Goal: Transaction & Acquisition: Purchase product/service

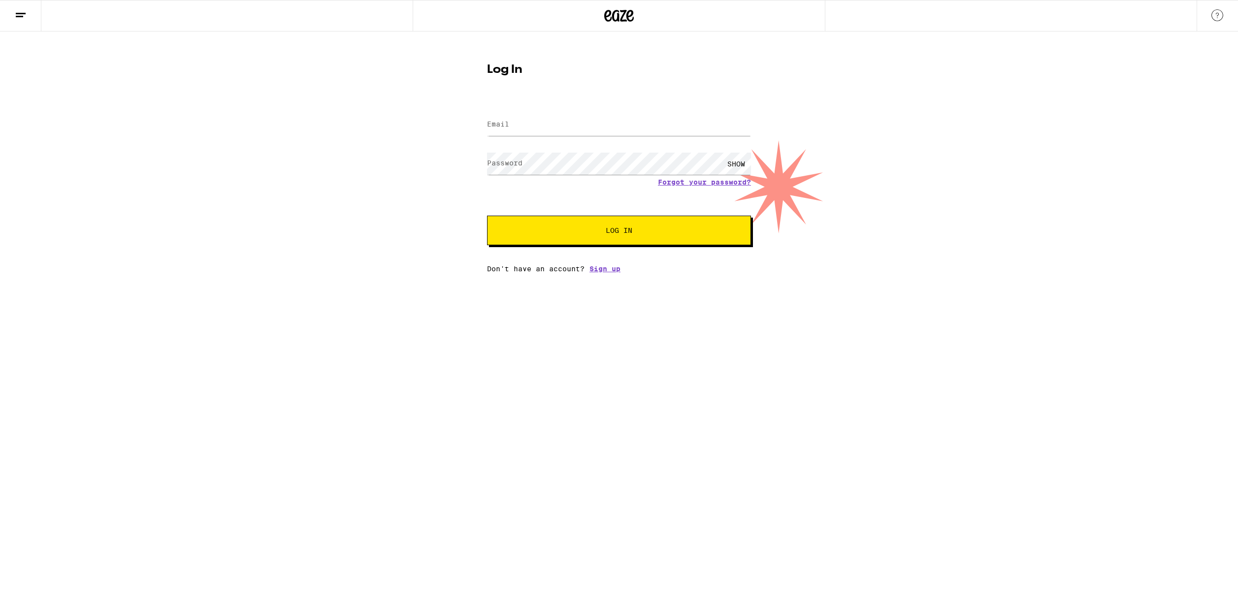
type input "aaronpickeringsbmail@gmail.com"
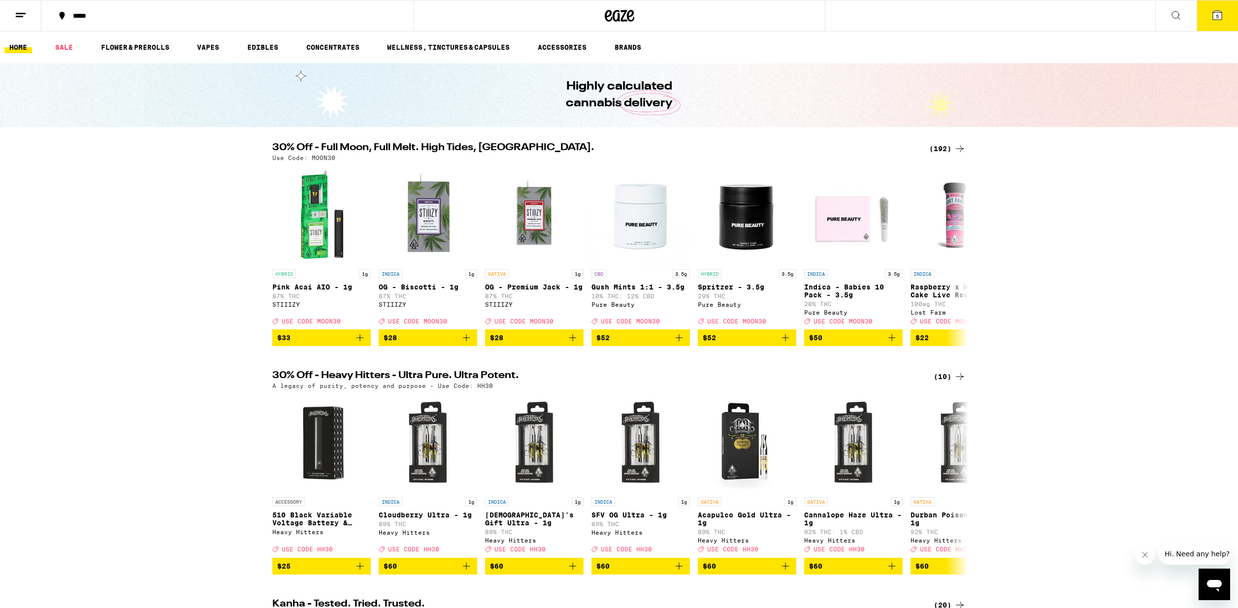
click at [1216, 13] on span "5" at bounding box center [1217, 16] width 3 height 6
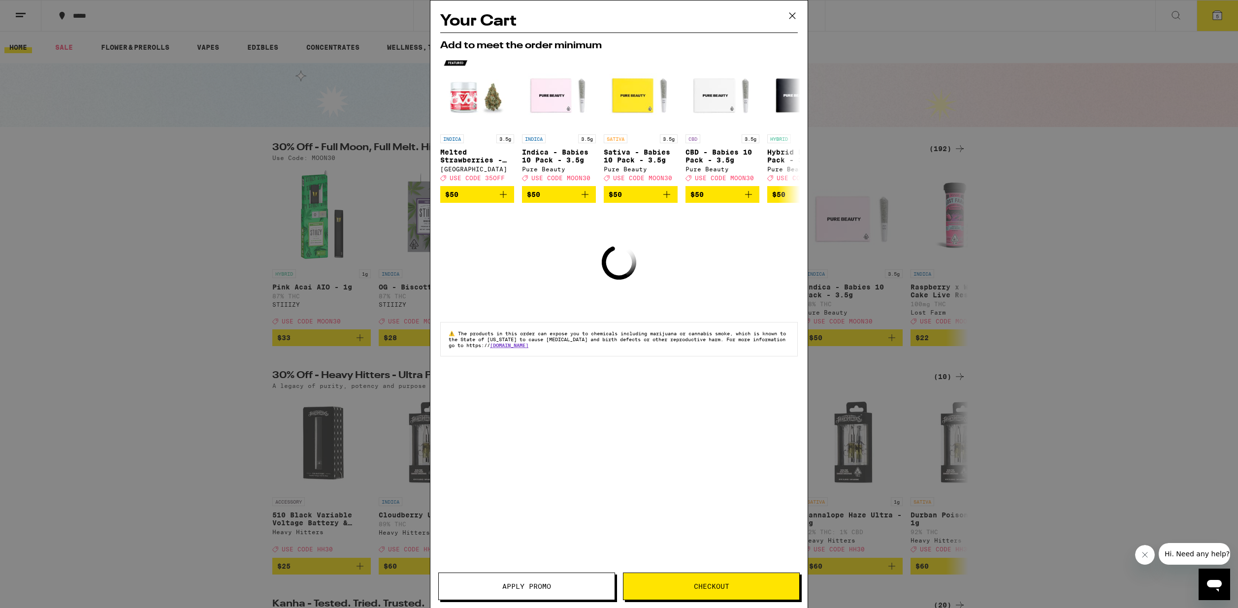
click at [791, 16] on icon at bounding box center [792, 15] width 15 height 15
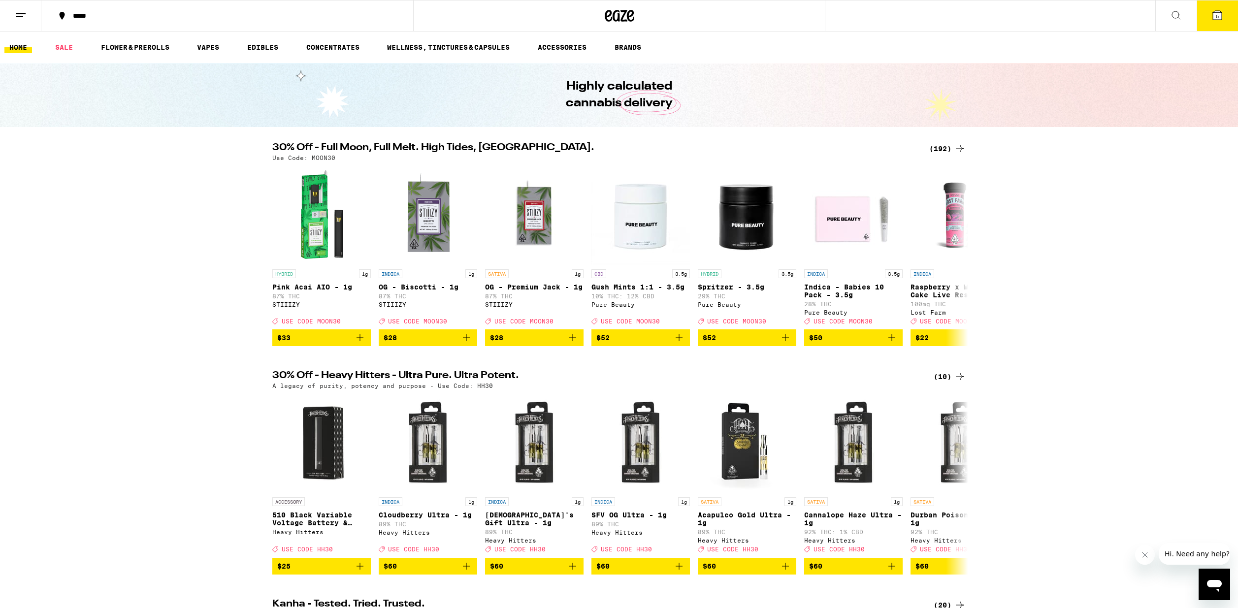
click at [15, 44] on link "HOME" at bounding box center [18, 47] width 28 height 12
click at [1220, 12] on icon at bounding box center [1217, 15] width 9 height 9
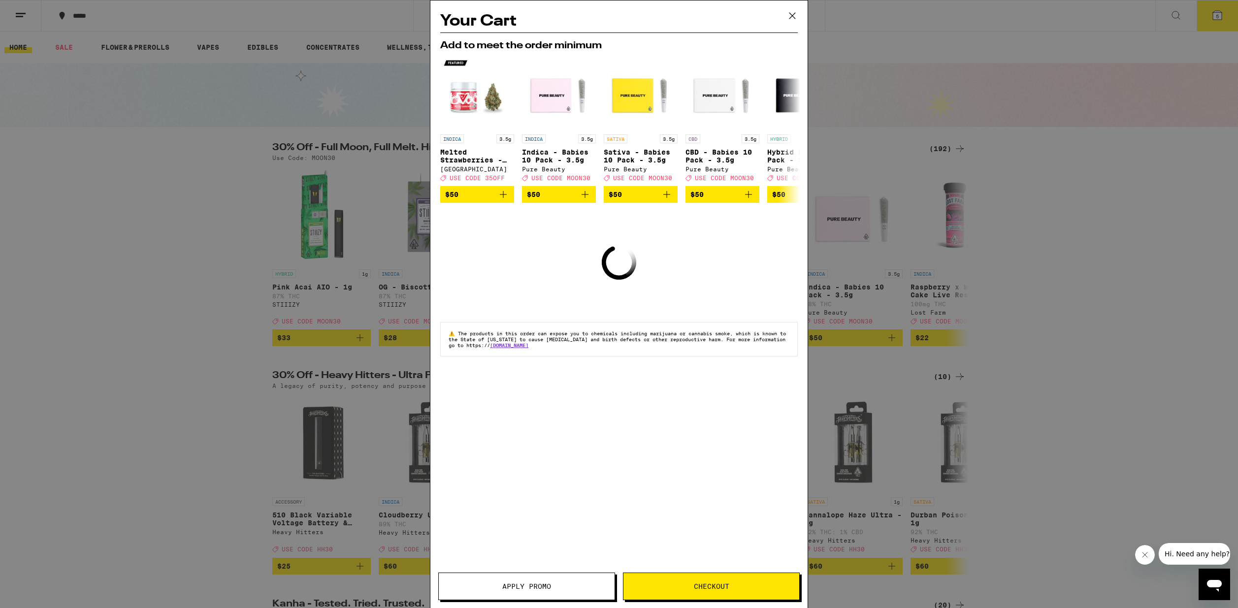
click at [686, 589] on span "Checkout" at bounding box center [711, 586] width 176 height 7
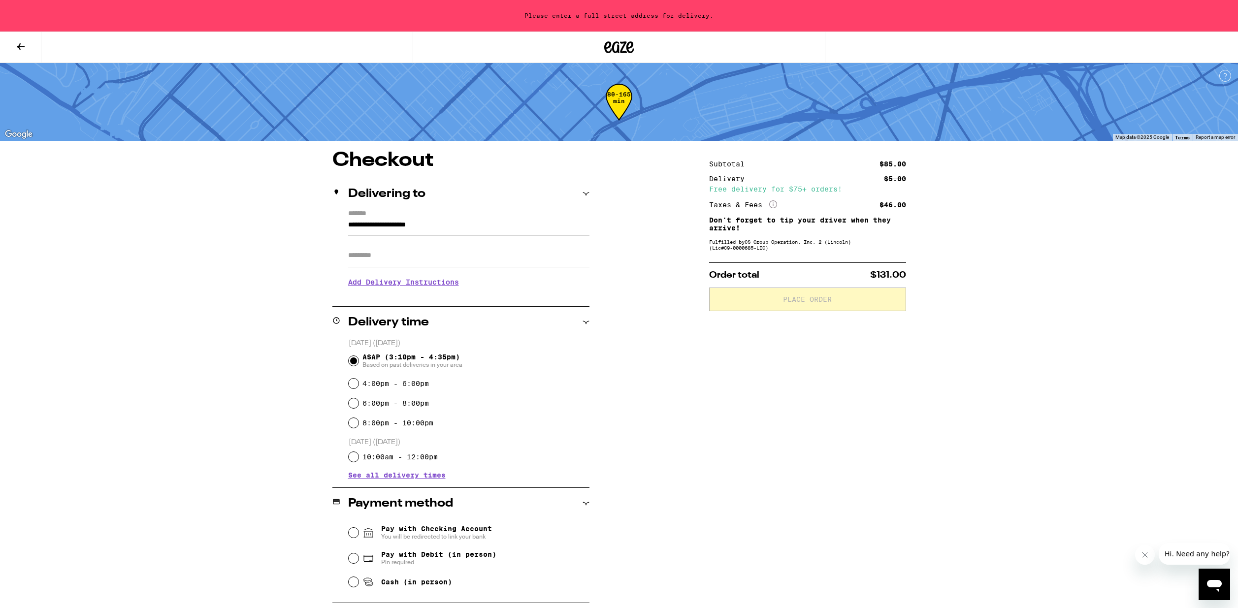
click at [618, 43] on icon at bounding box center [619, 47] width 15 height 12
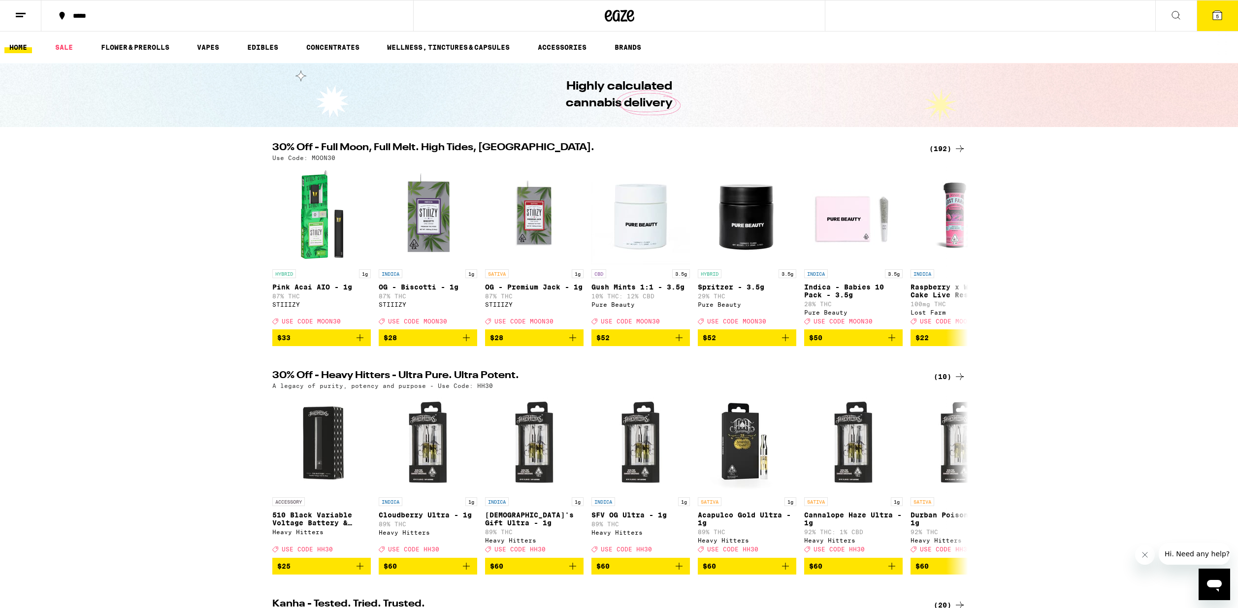
click at [1218, 16] on span "5" at bounding box center [1217, 16] width 3 height 6
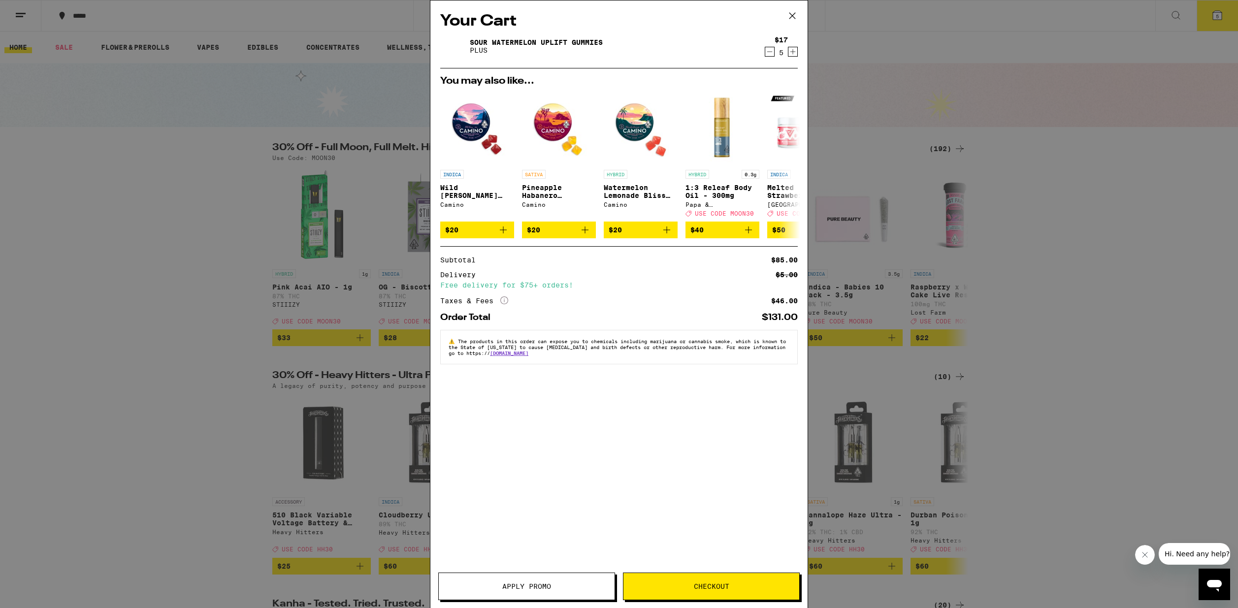
click at [772, 53] on icon "Decrement" at bounding box center [769, 52] width 9 height 12
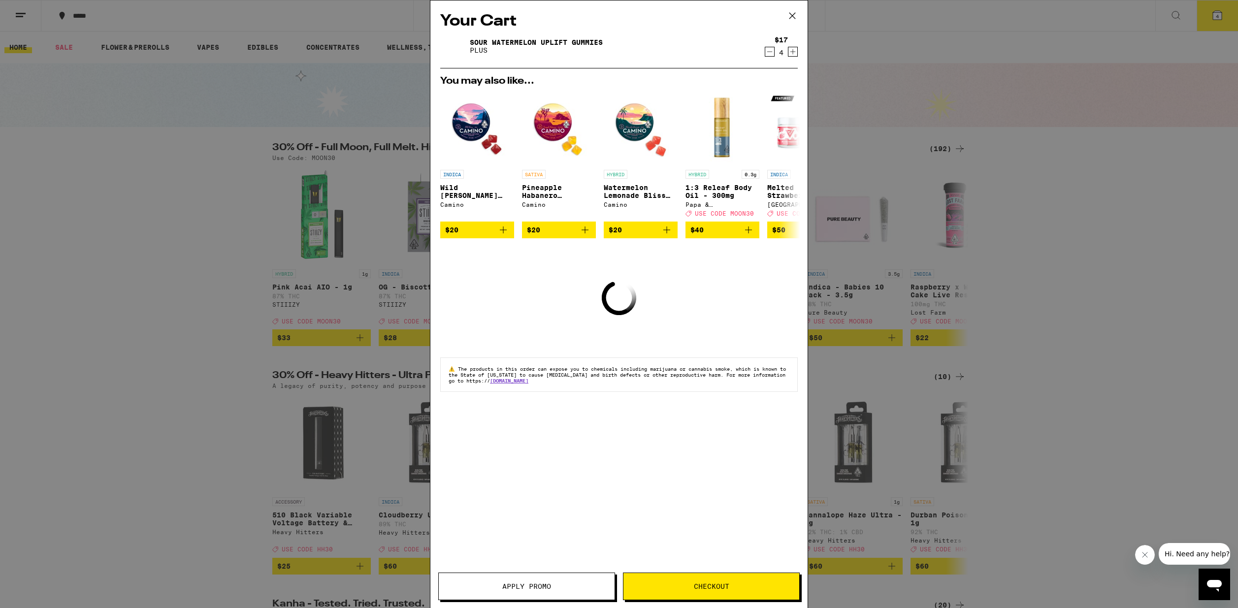
click at [772, 53] on icon "Decrement" at bounding box center [769, 52] width 9 height 12
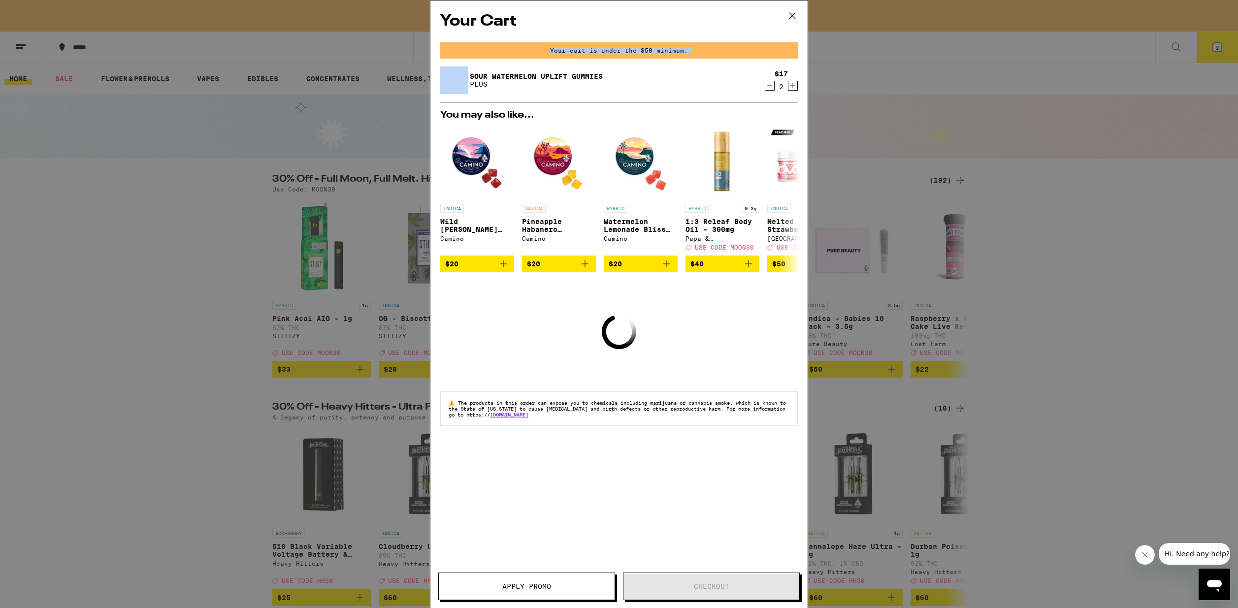
click at [772, 53] on div "Your cart is under the $50 minimum." at bounding box center [619, 50] width 358 height 16
click at [767, 84] on icon "Decrement" at bounding box center [769, 86] width 9 height 12
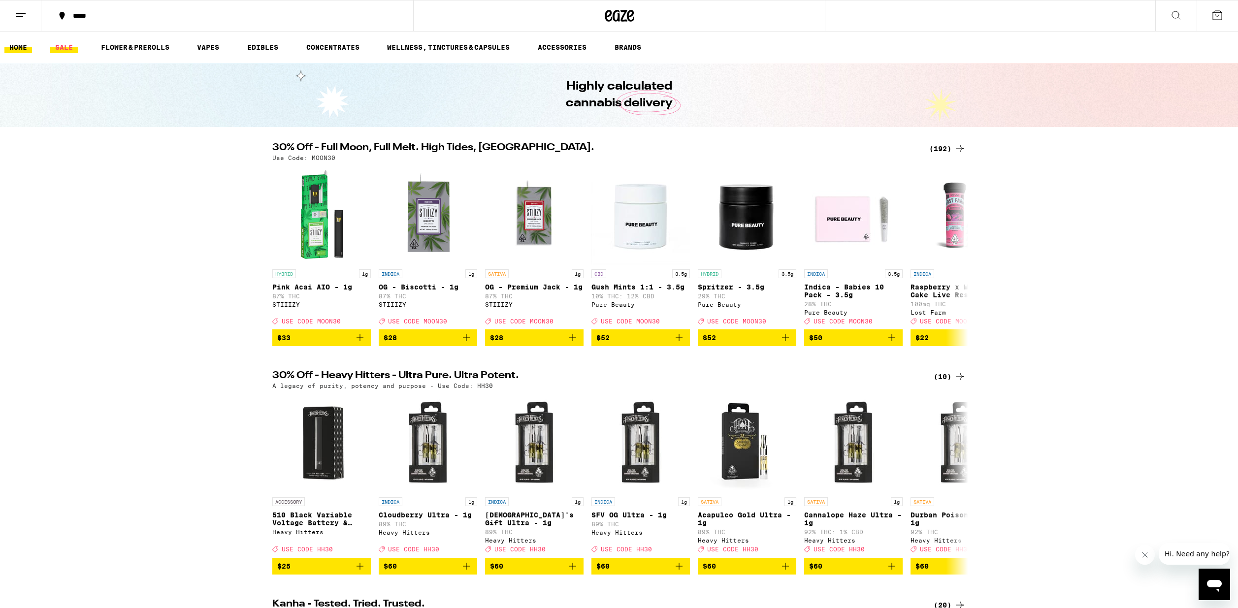
click at [66, 47] on link "SALE" at bounding box center [64, 47] width 28 height 12
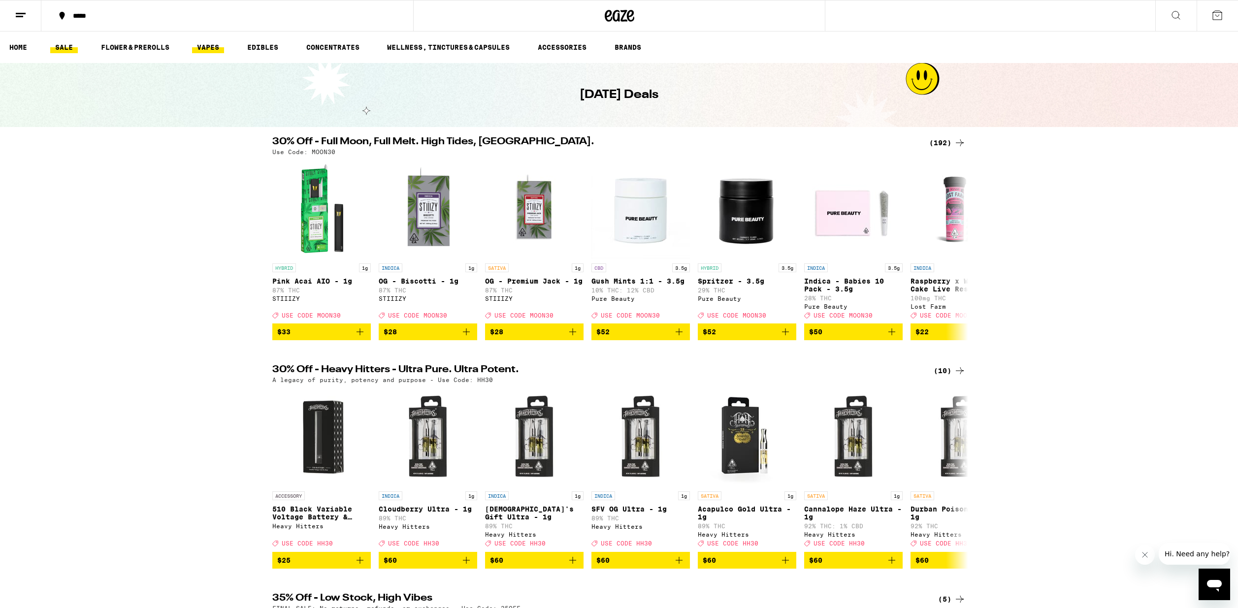
click at [200, 48] on link "VAPES" at bounding box center [208, 47] width 32 height 12
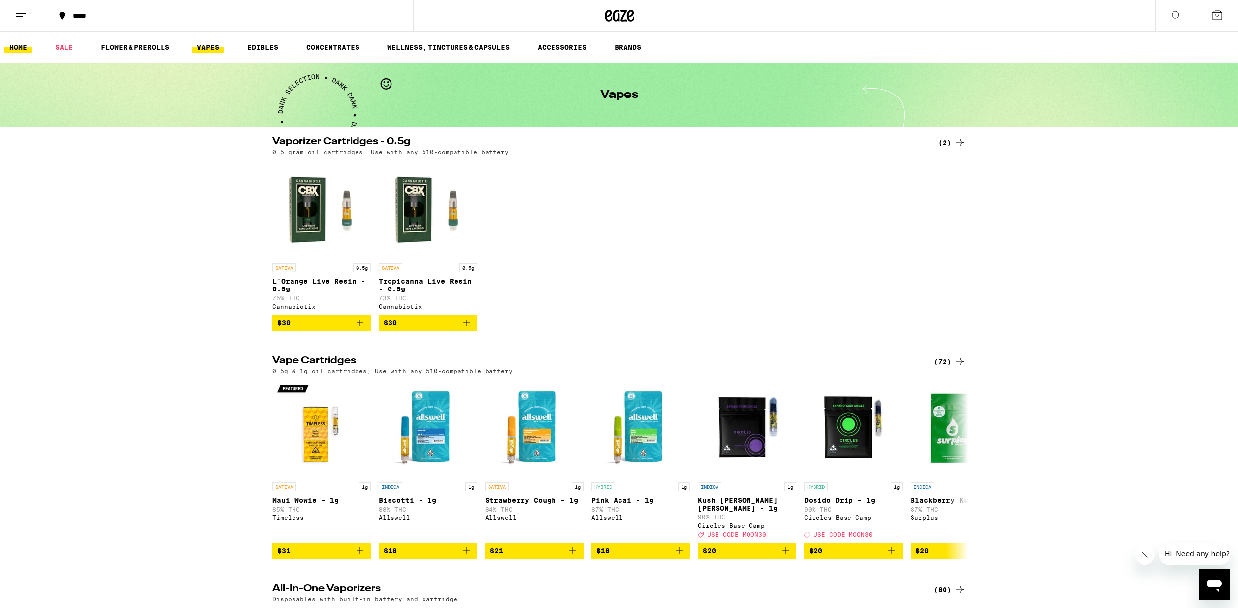
click at [16, 49] on link "HOME" at bounding box center [18, 47] width 28 height 12
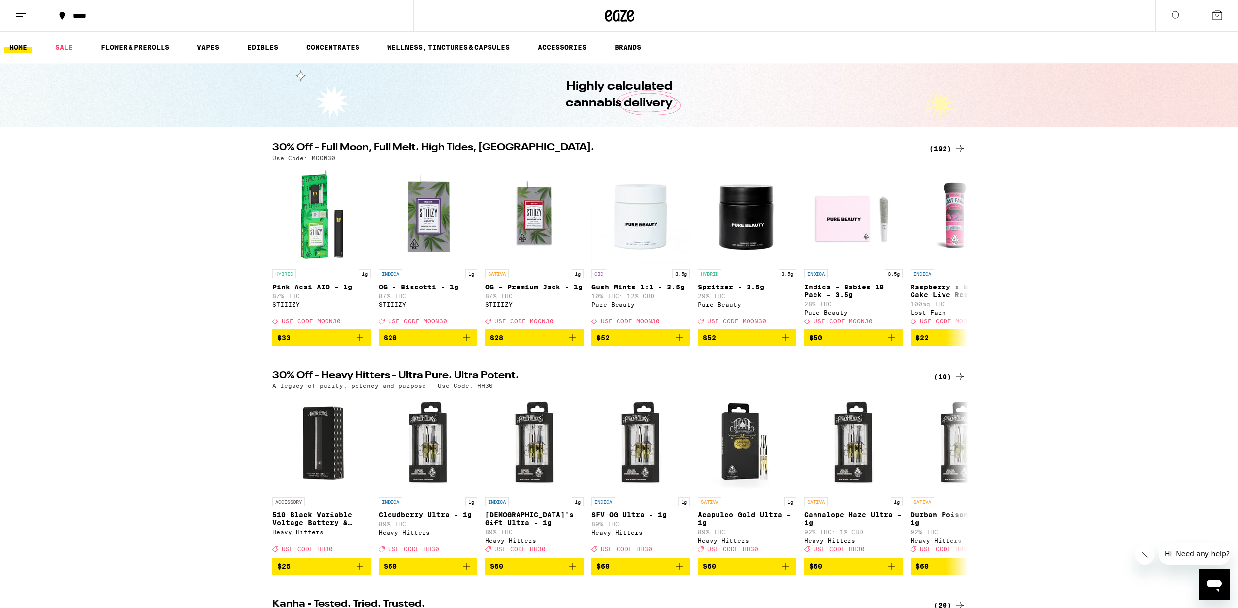
click at [1219, 14] on icon at bounding box center [1217, 15] width 9 height 9
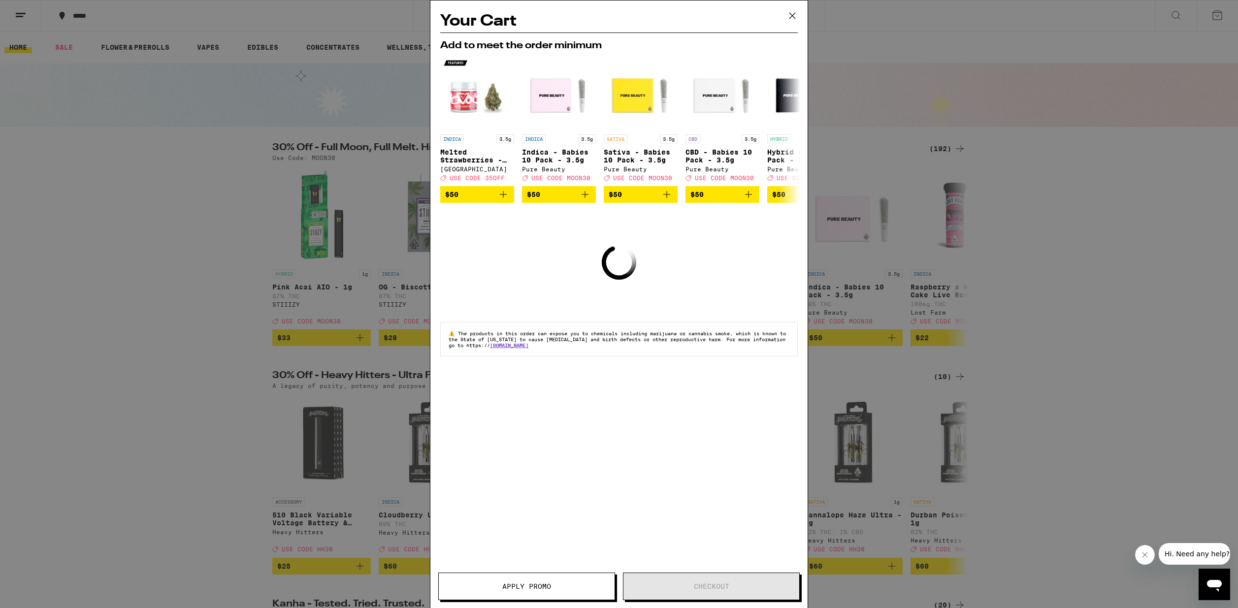
click at [794, 17] on icon at bounding box center [792, 16] width 6 height 6
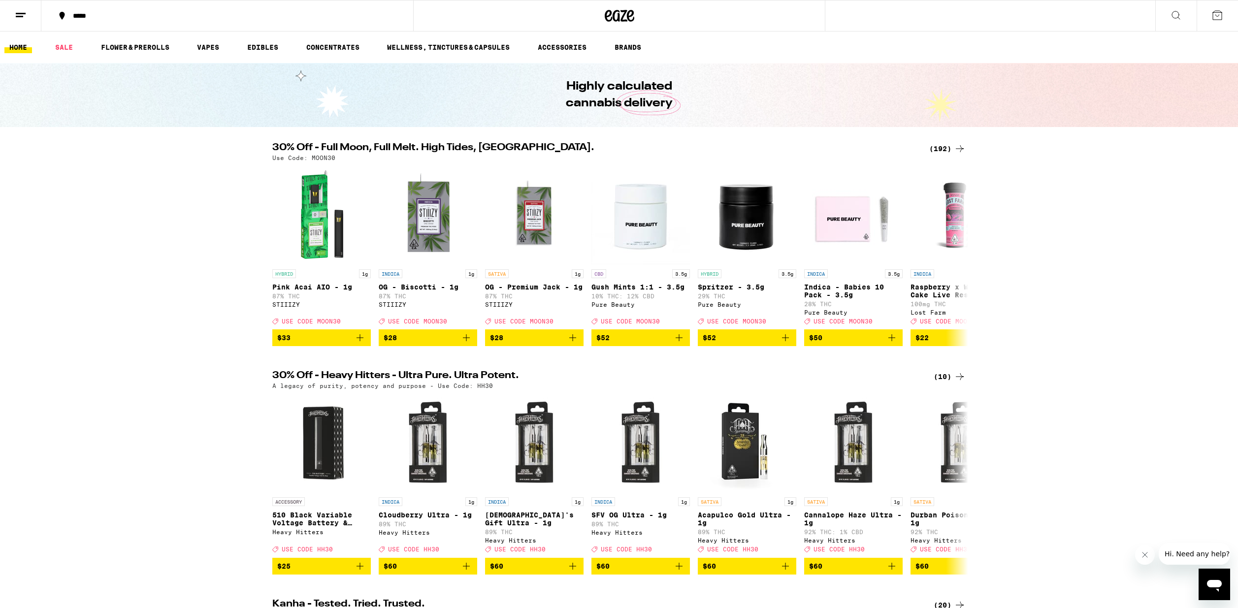
click at [1182, 12] on button at bounding box center [1175, 15] width 41 height 31
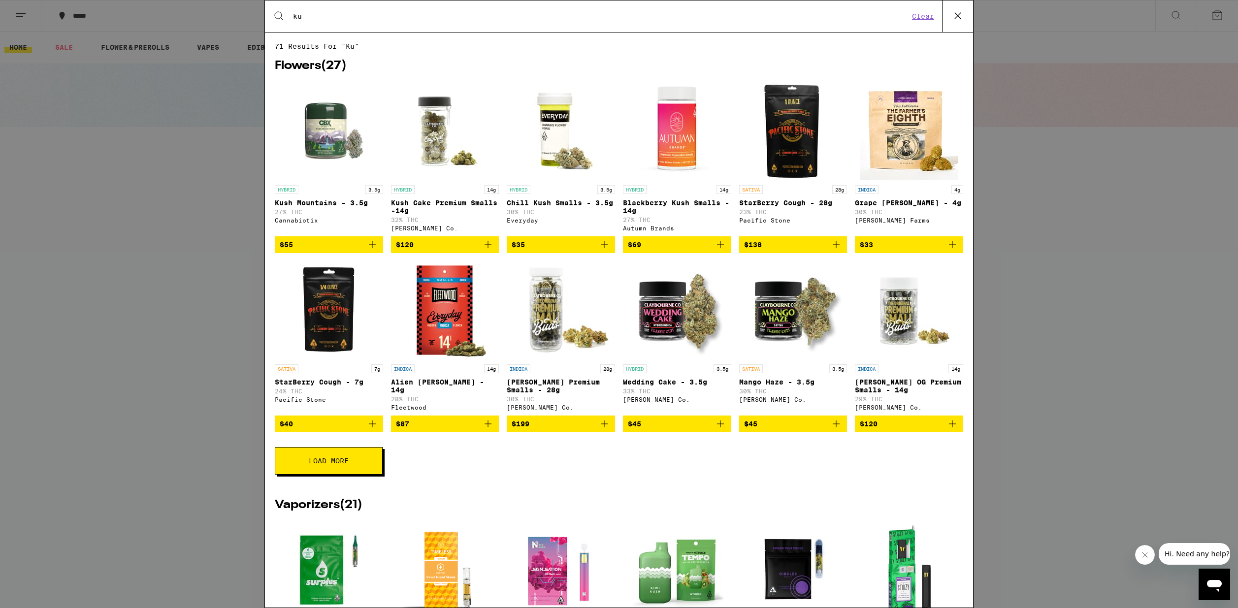
type input "k"
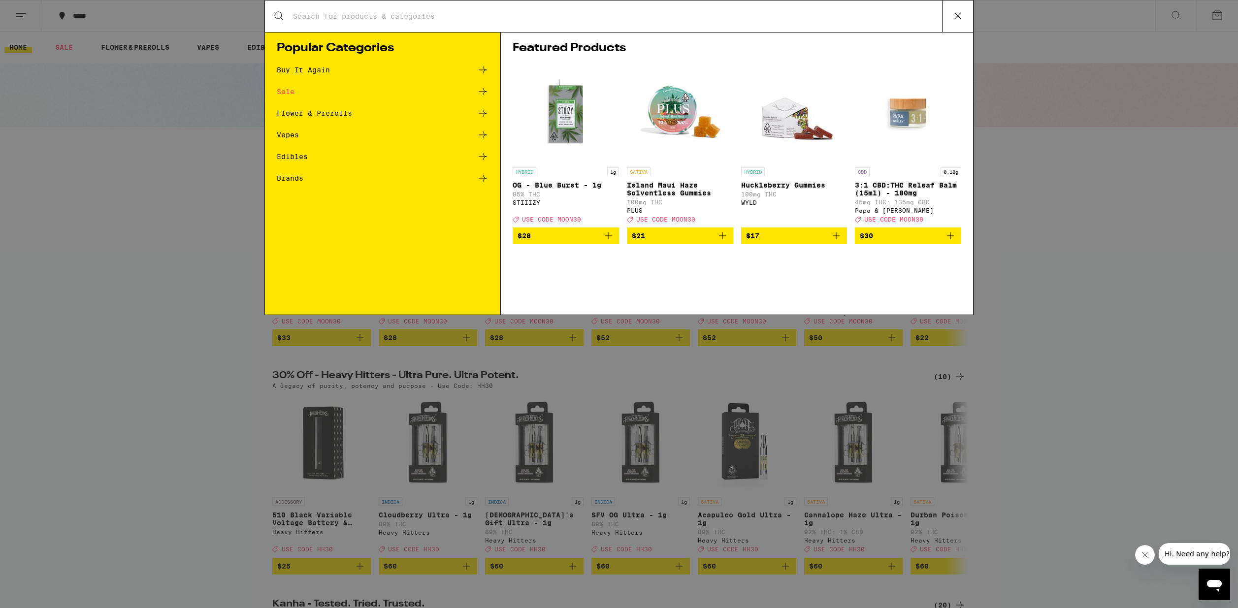
click at [1100, 117] on div "Search for Products Popular Categories Buy It Again Sale Flower & Prerolls Vape…" at bounding box center [619, 304] width 1238 height 608
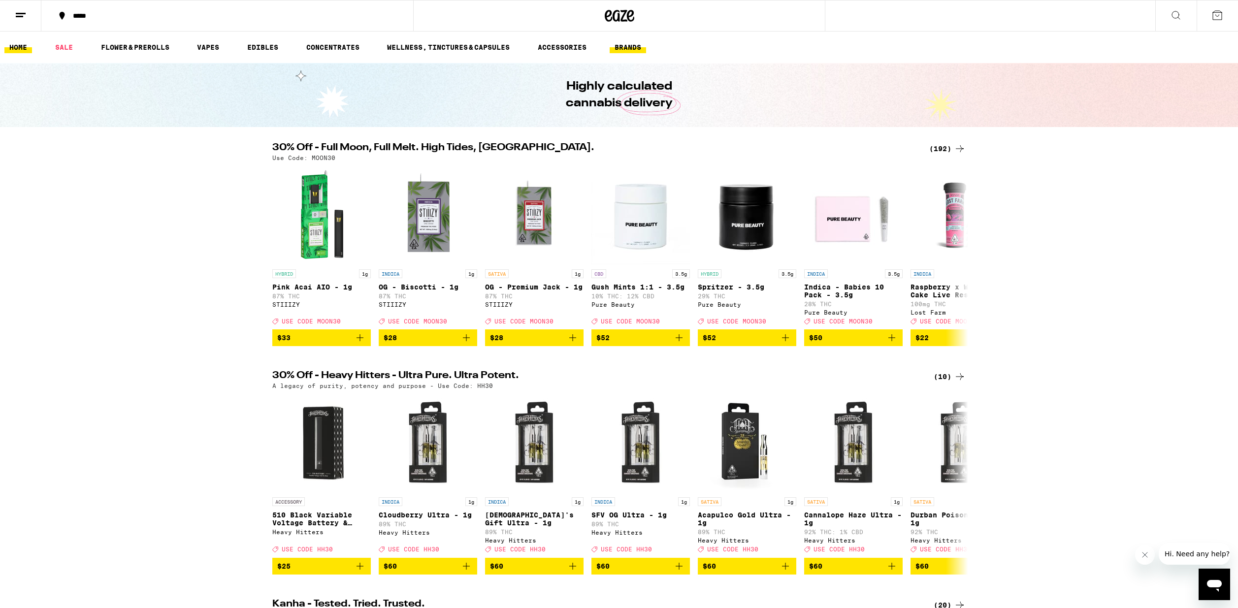
click at [628, 46] on link "BRANDS" at bounding box center [628, 47] width 36 height 12
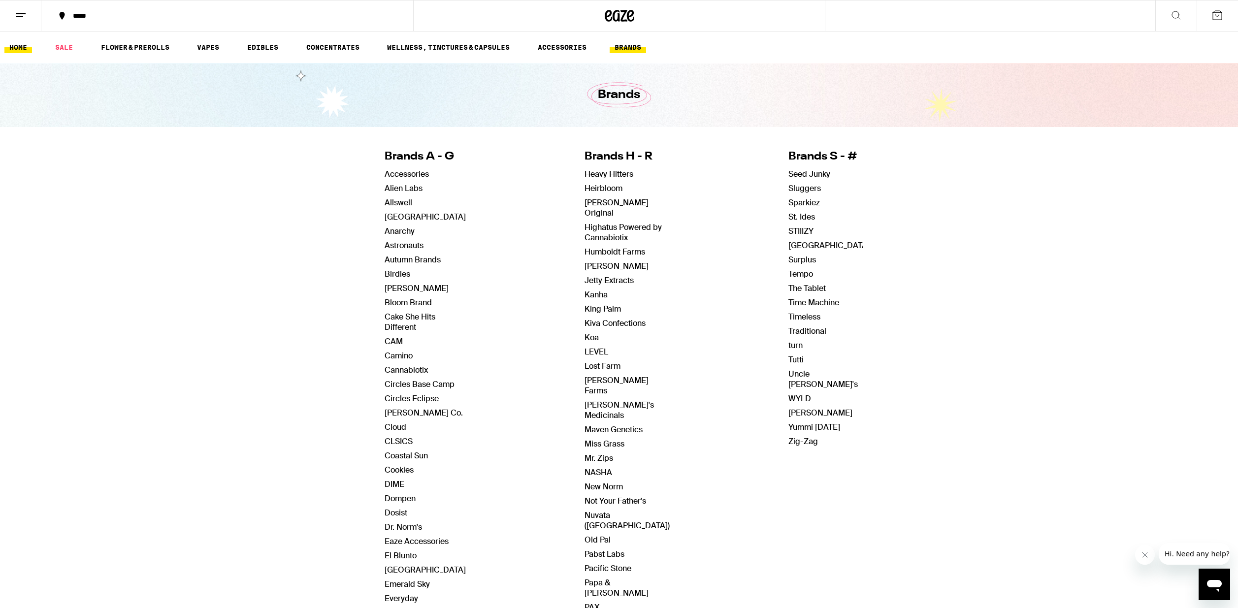
click at [20, 45] on link "HOME" at bounding box center [18, 47] width 28 height 12
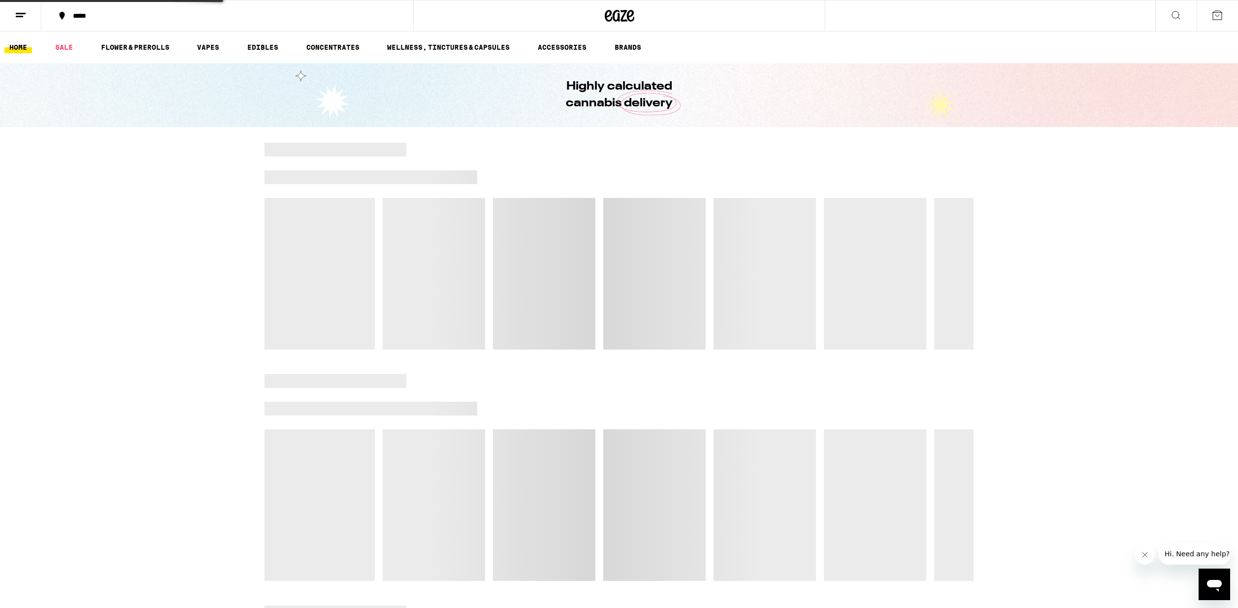
click at [21, 14] on icon at bounding box center [21, 15] width 12 height 12
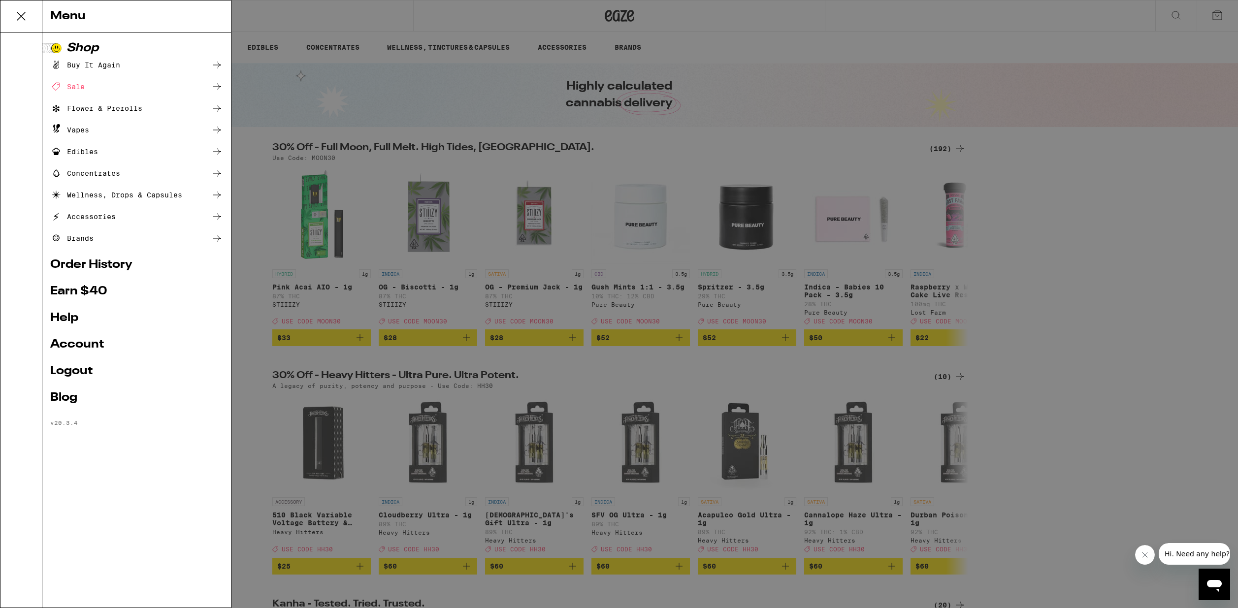
click at [87, 264] on link "Order History" at bounding box center [136, 265] width 173 height 12
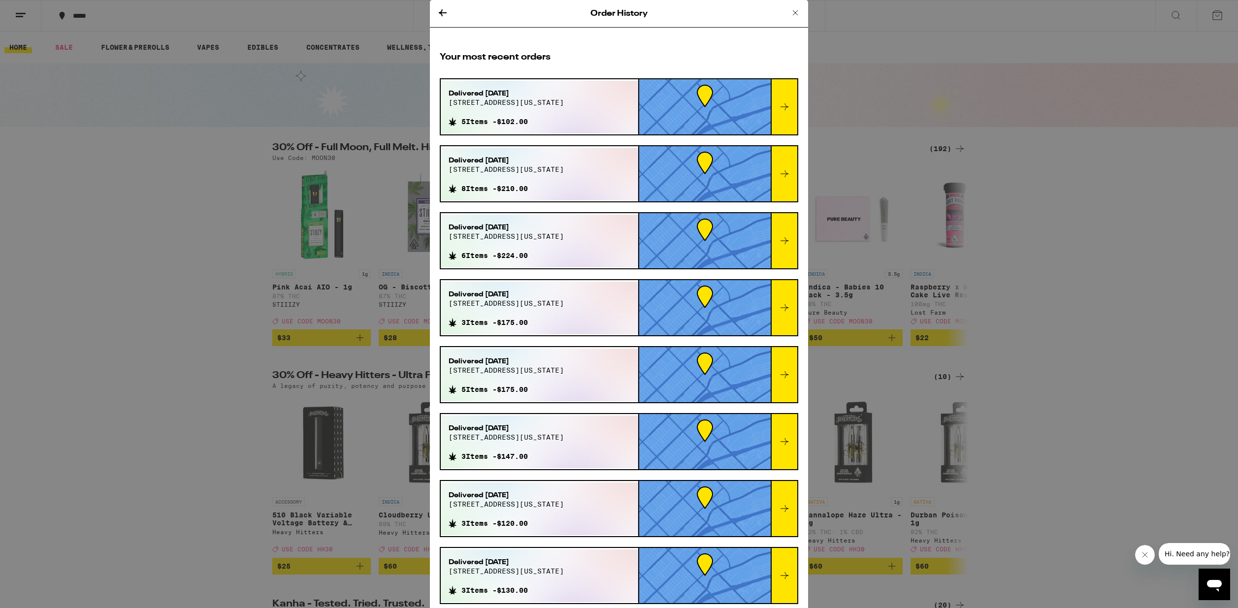
click at [566, 178] on div "Delivered Jun 13, 2025 2200 colorado ave 8 Items - $210.00" at bounding box center [539, 174] width 197 height 53
click at [784, 172] on icon at bounding box center [785, 174] width 12 height 12
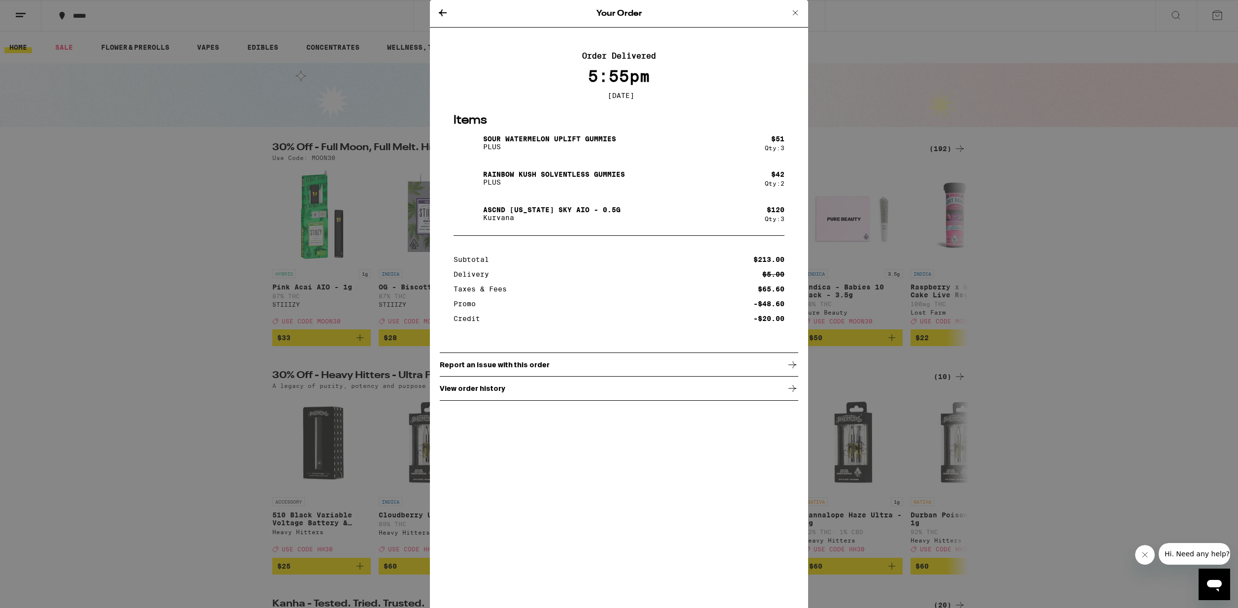
click at [502, 213] on p "ASCND Georgia Sky AIO - 0.5g" at bounding box center [551, 210] width 137 height 8
click at [507, 212] on p "ASCND Georgia Sky AIO - 0.5g" at bounding box center [551, 210] width 137 height 8
click at [468, 392] on p "View order history" at bounding box center [472, 389] width 65 height 8
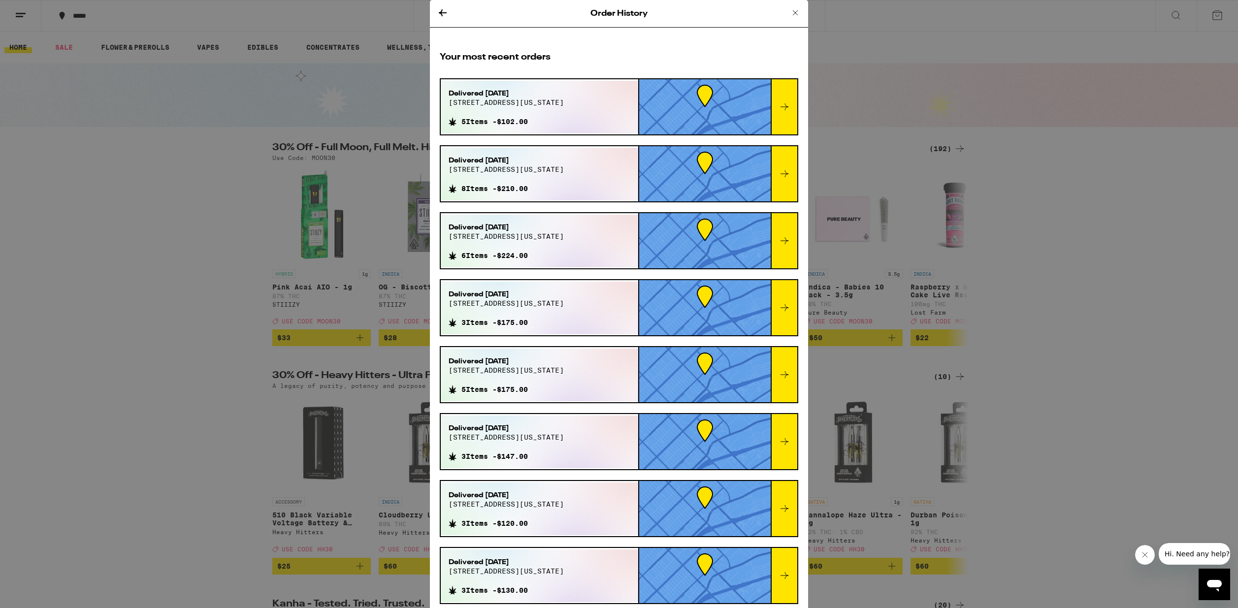
click at [484, 96] on span "Delivered Jul 27, 2025" at bounding box center [506, 94] width 115 height 10
click at [793, 14] on icon at bounding box center [795, 13] width 12 height 12
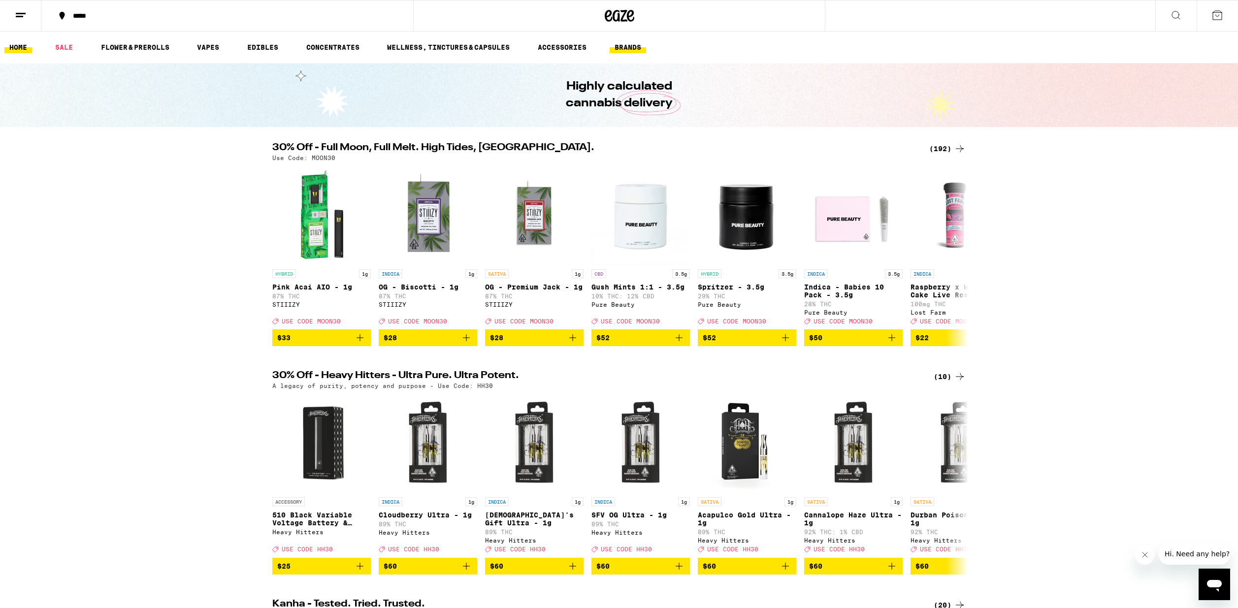
click at [635, 50] on link "BRANDS" at bounding box center [628, 47] width 36 height 12
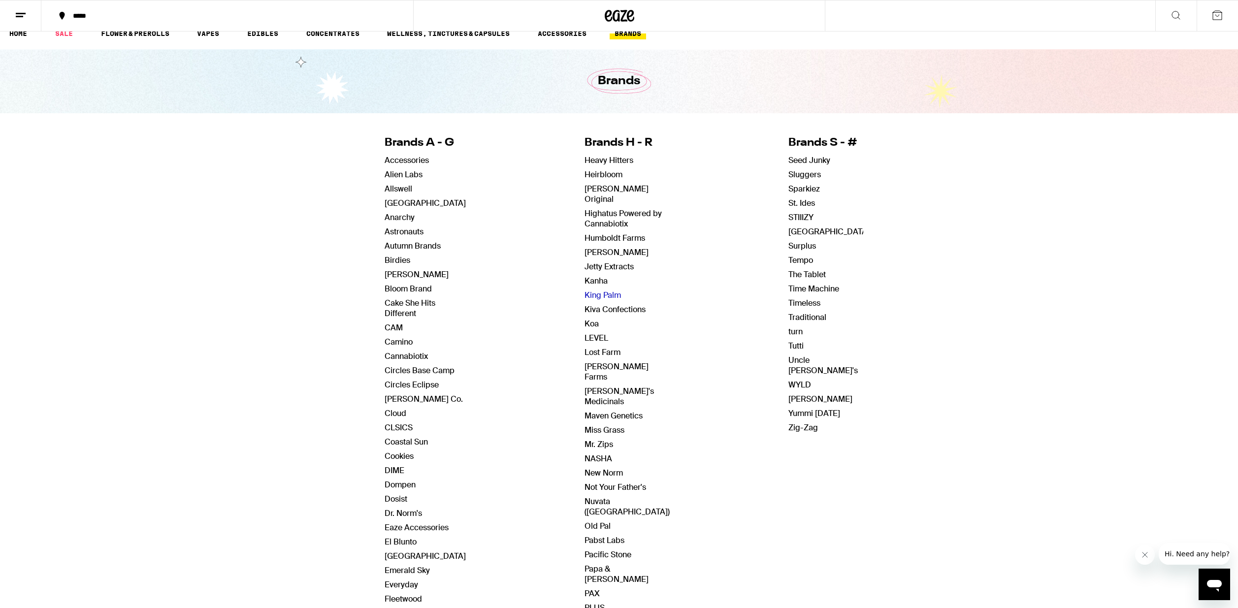
scroll to position [11, 0]
click at [1214, 15] on icon at bounding box center [1217, 15] width 12 height 12
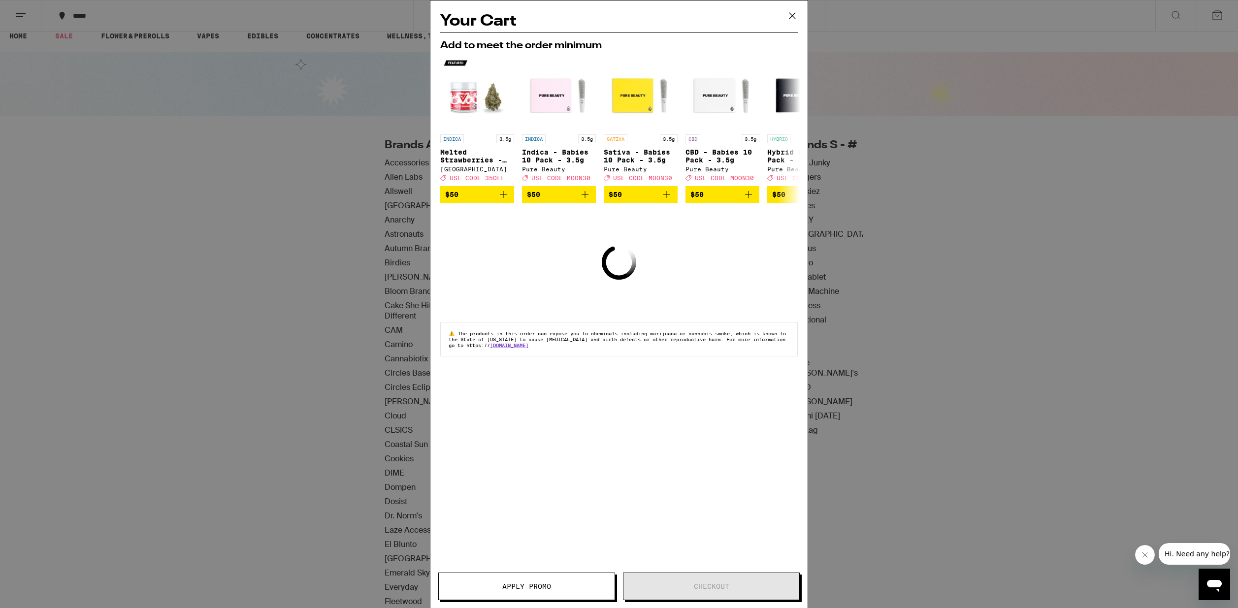
click at [795, 16] on icon at bounding box center [792, 15] width 15 height 15
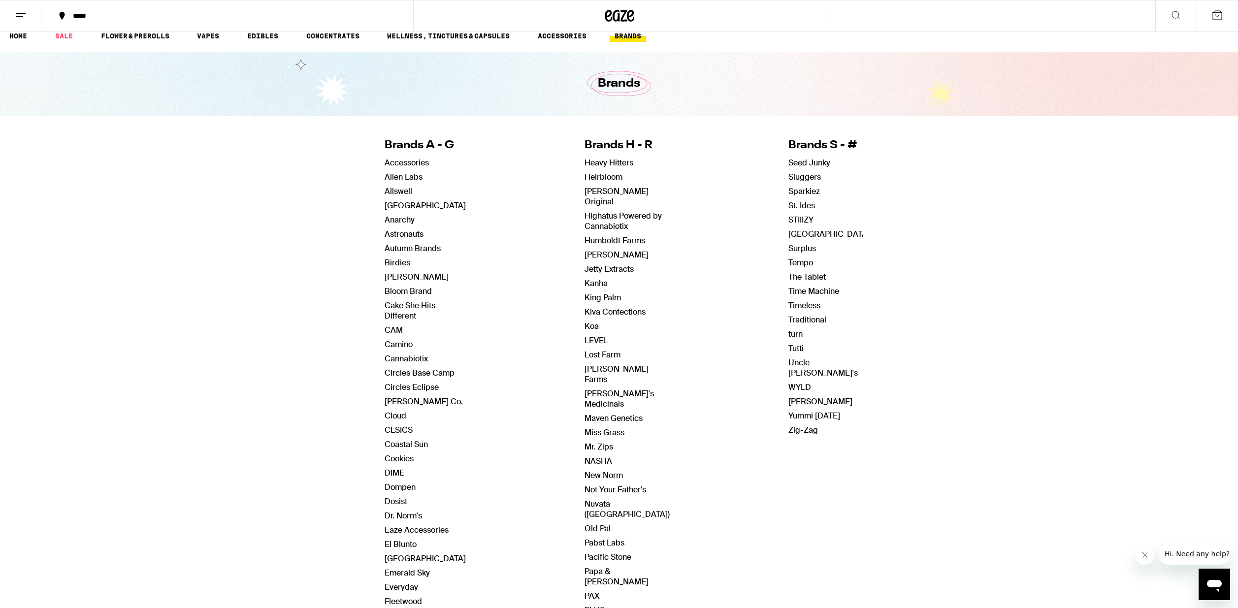
click at [21, 14] on icon at bounding box center [21, 15] width 12 height 12
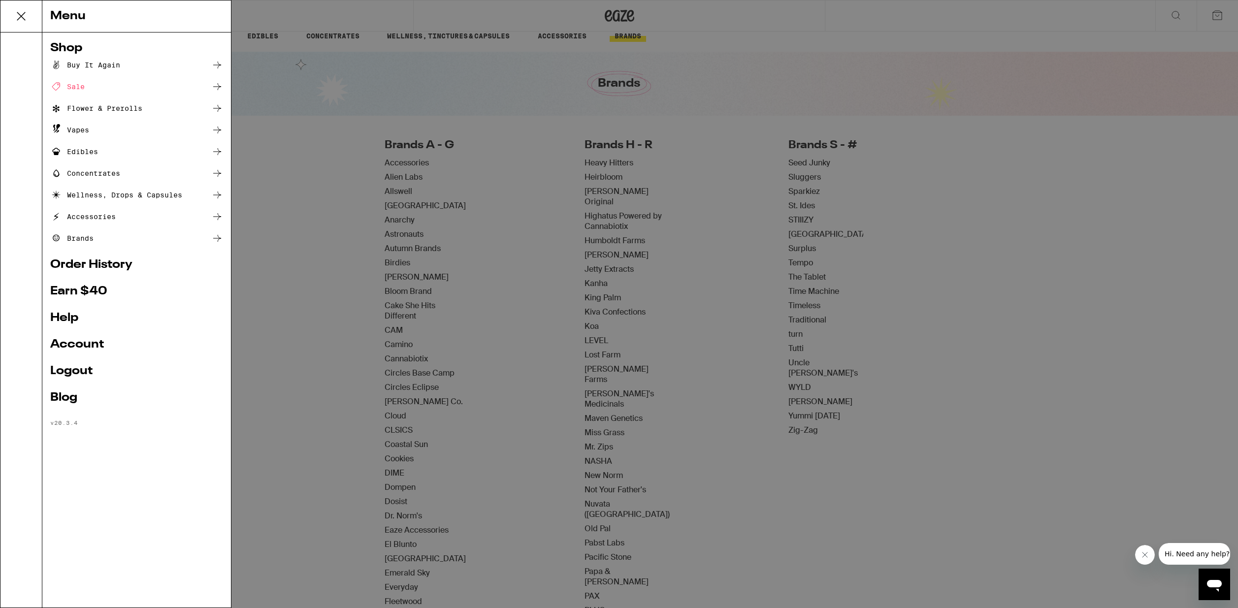
click at [74, 345] on link "Account" at bounding box center [136, 345] width 173 height 12
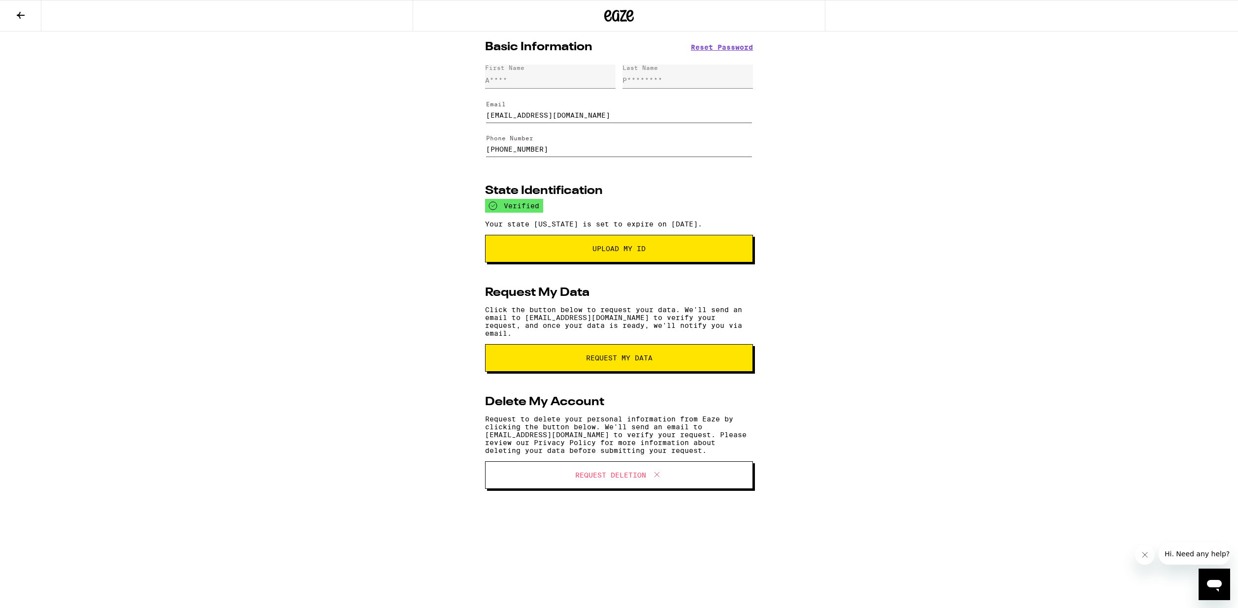
click at [26, 11] on icon at bounding box center [21, 15] width 12 height 12
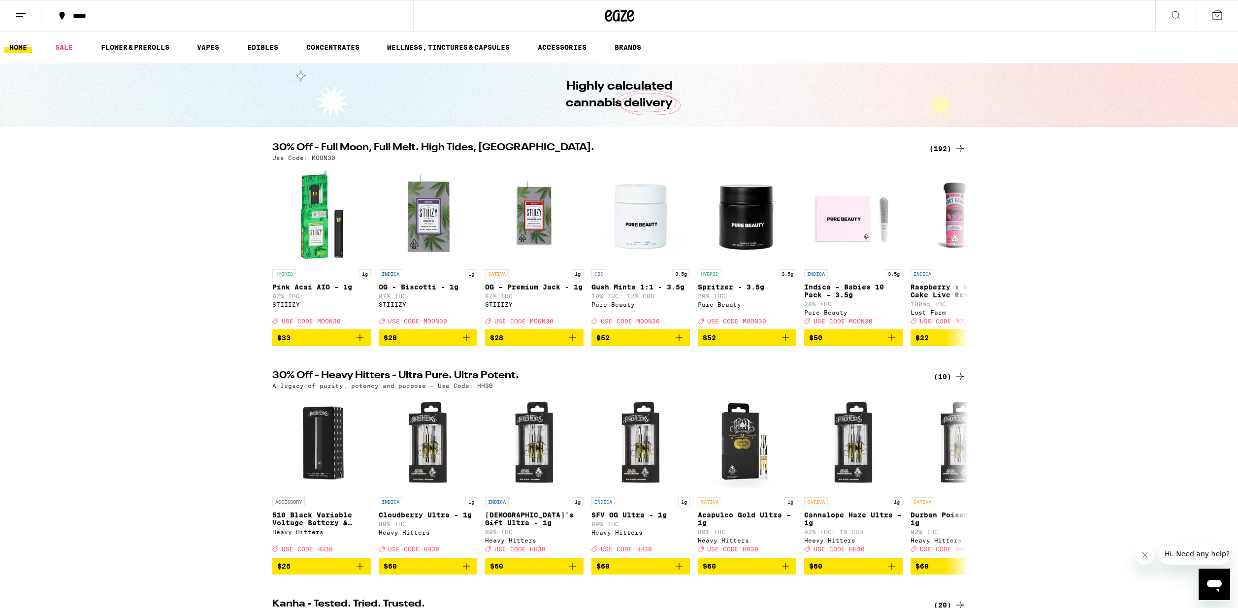
click at [18, 7] on button at bounding box center [20, 15] width 41 height 31
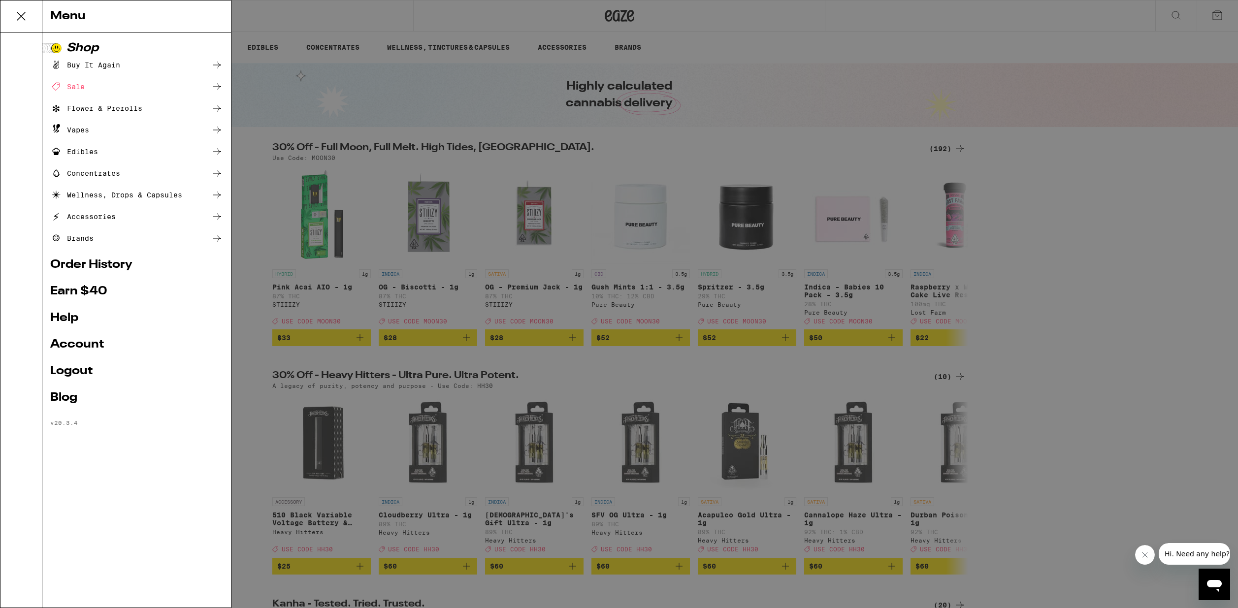
click at [79, 130] on div "Vapes" at bounding box center [69, 130] width 39 height 12
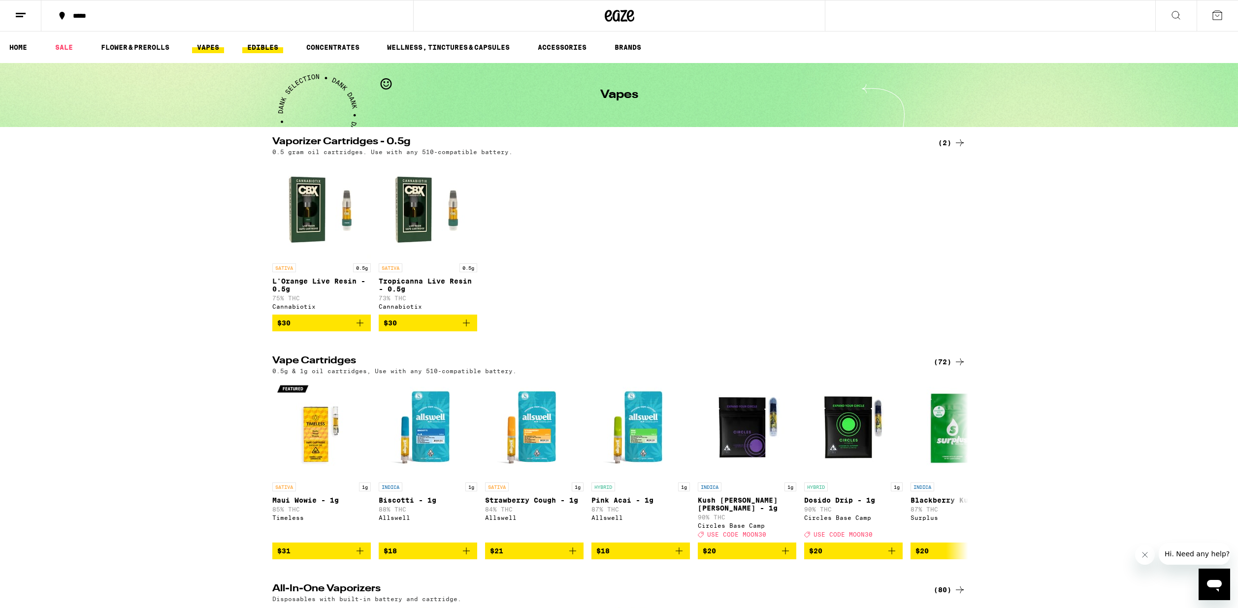
click at [262, 47] on link "EDIBLES" at bounding box center [262, 47] width 41 height 12
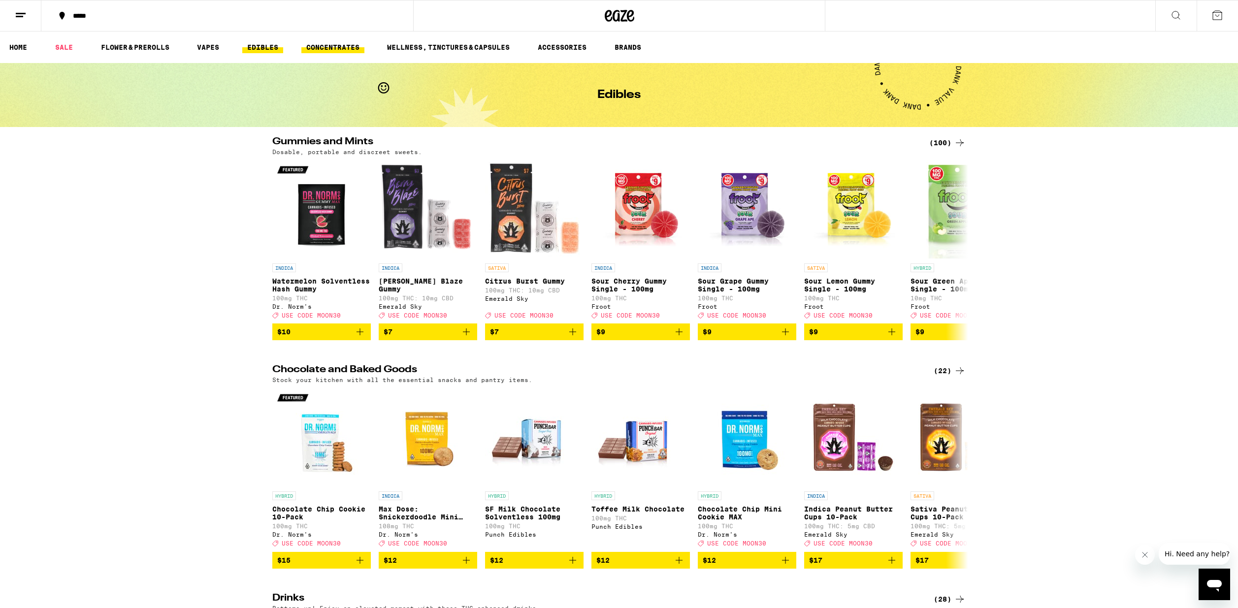
click at [319, 43] on link "CONCENTRATES" at bounding box center [332, 47] width 63 height 12
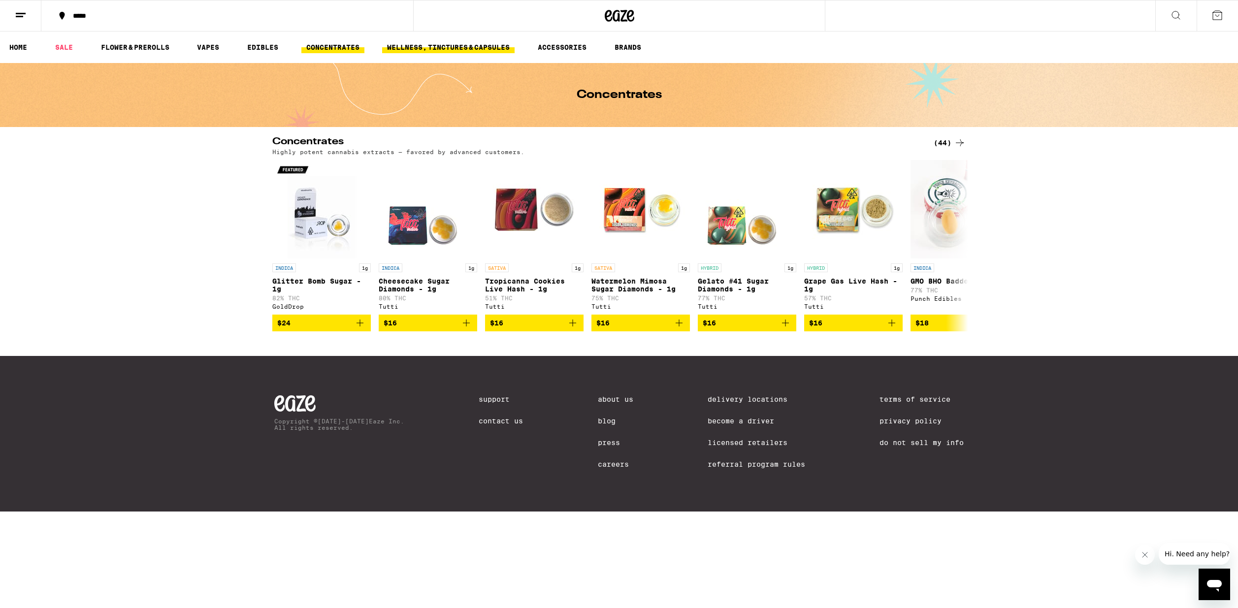
click at [411, 48] on link "WELLNESS, TINCTURES & CAPSULES" at bounding box center [448, 47] width 132 height 12
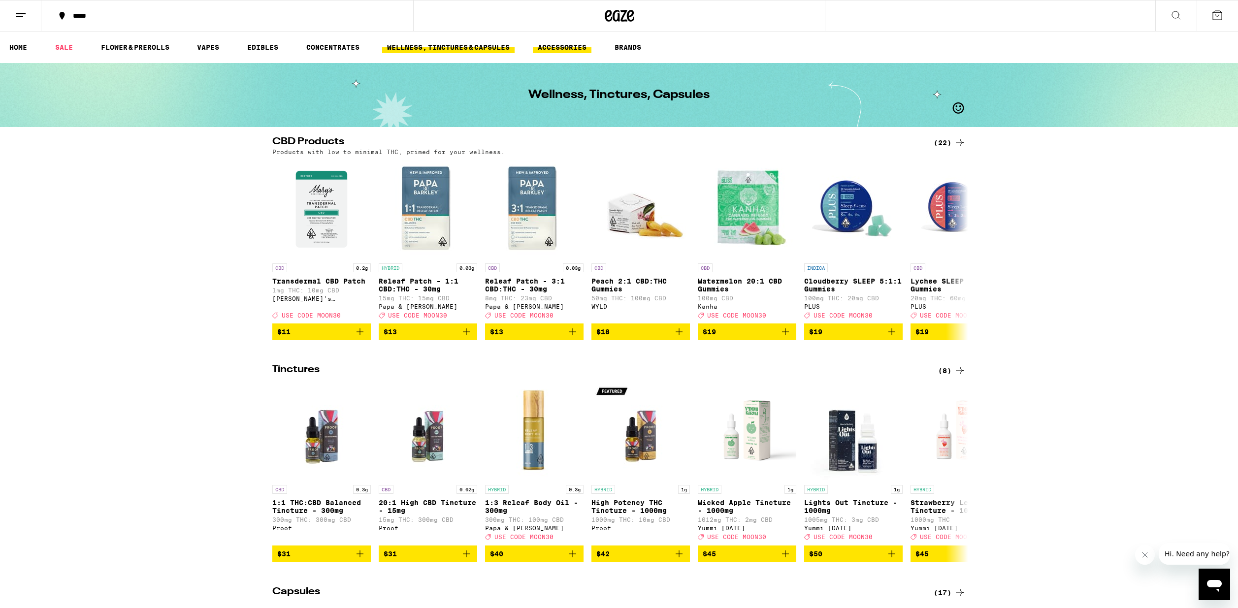
click at [566, 48] on link "ACCESSORIES" at bounding box center [562, 47] width 59 height 12
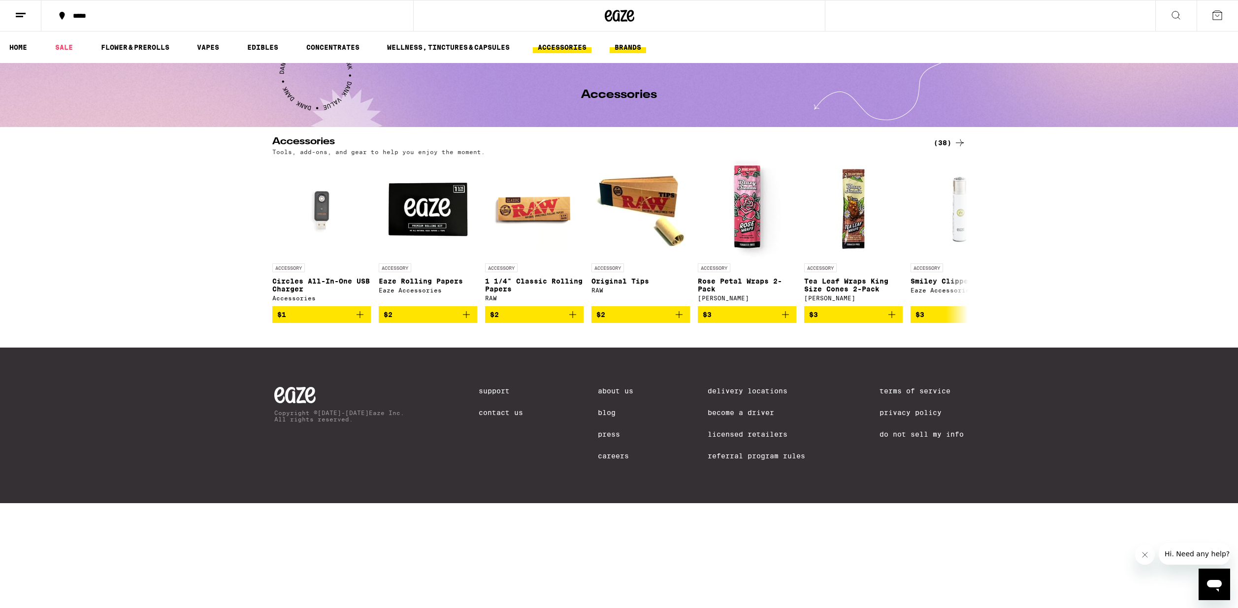
click at [630, 46] on link "BRANDS" at bounding box center [628, 47] width 36 height 12
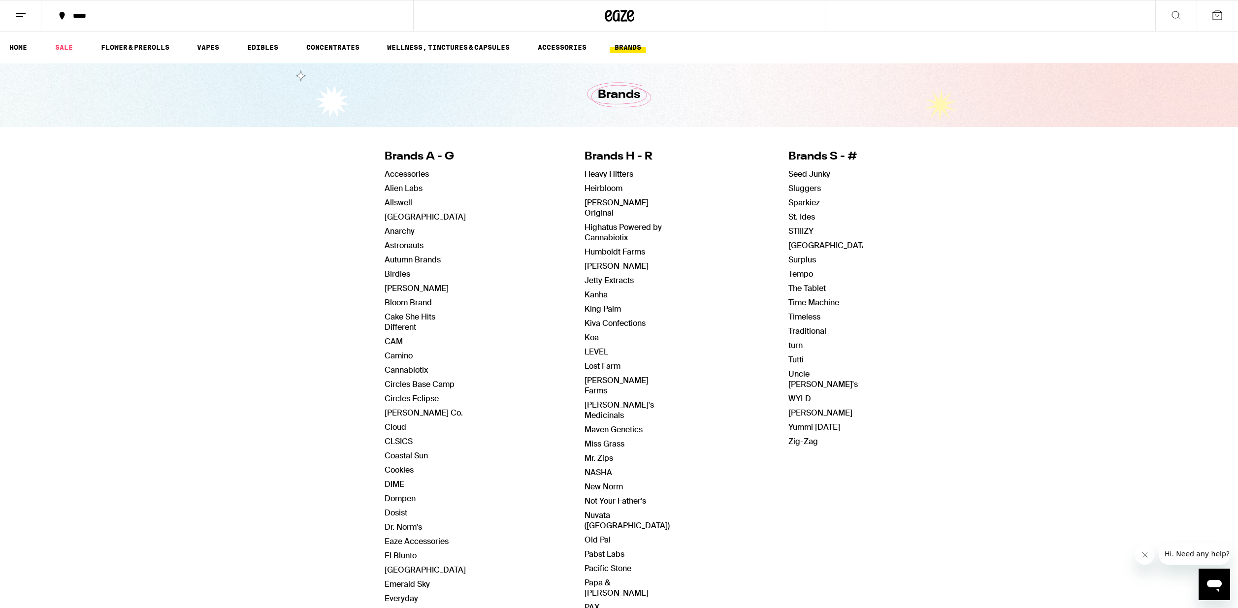
click at [615, 16] on icon at bounding box center [620, 16] width 30 height 18
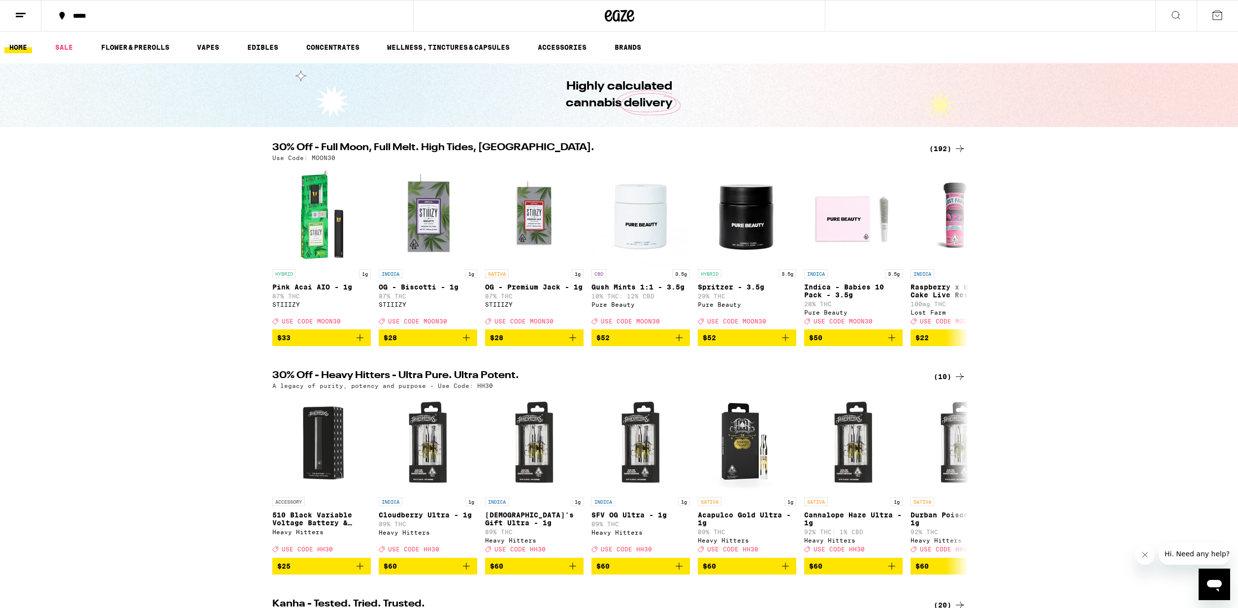
click at [1218, 14] on icon at bounding box center [1217, 15] width 12 height 12
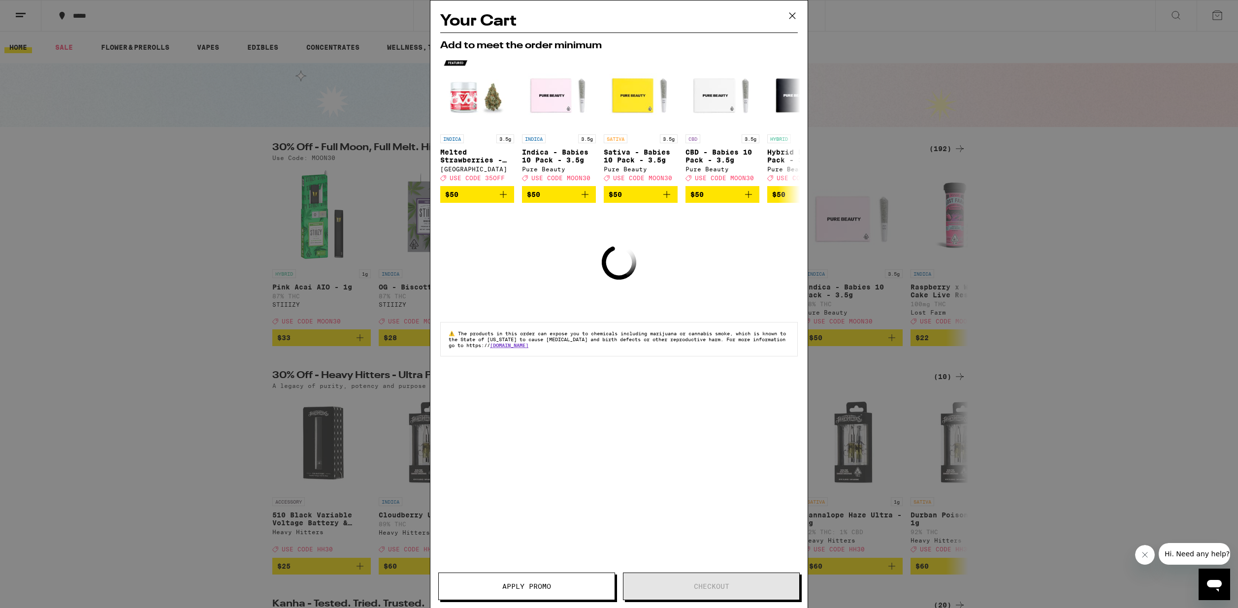
click at [789, 16] on icon at bounding box center [792, 15] width 15 height 15
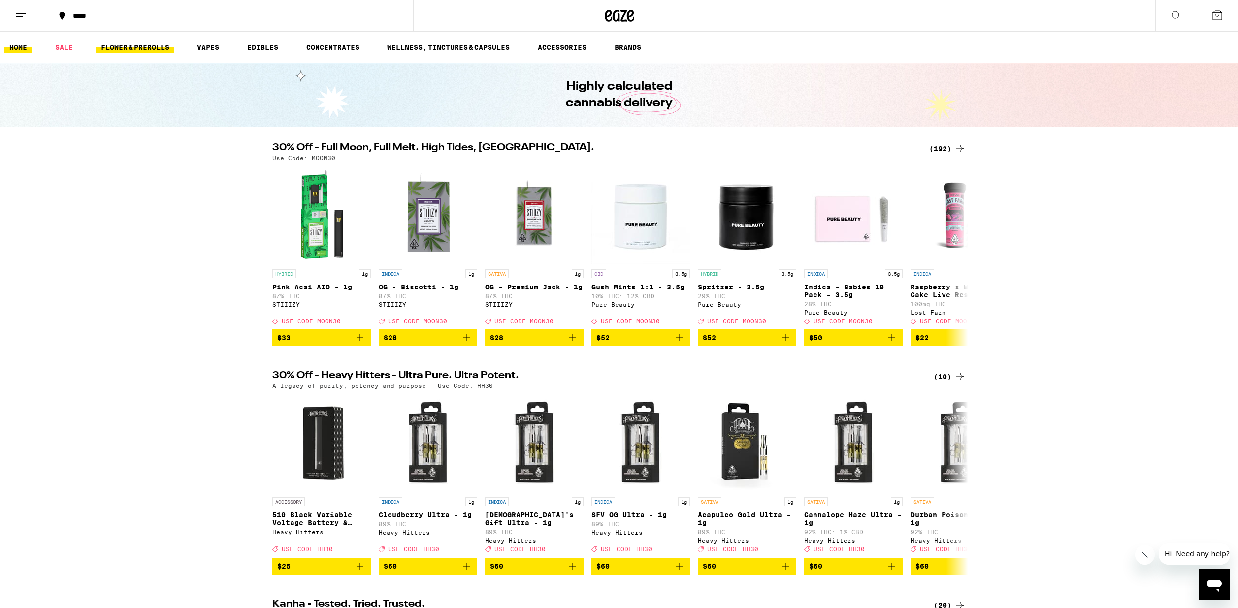
click at [123, 48] on link "FLOWER & PREROLLS" at bounding box center [135, 47] width 78 height 12
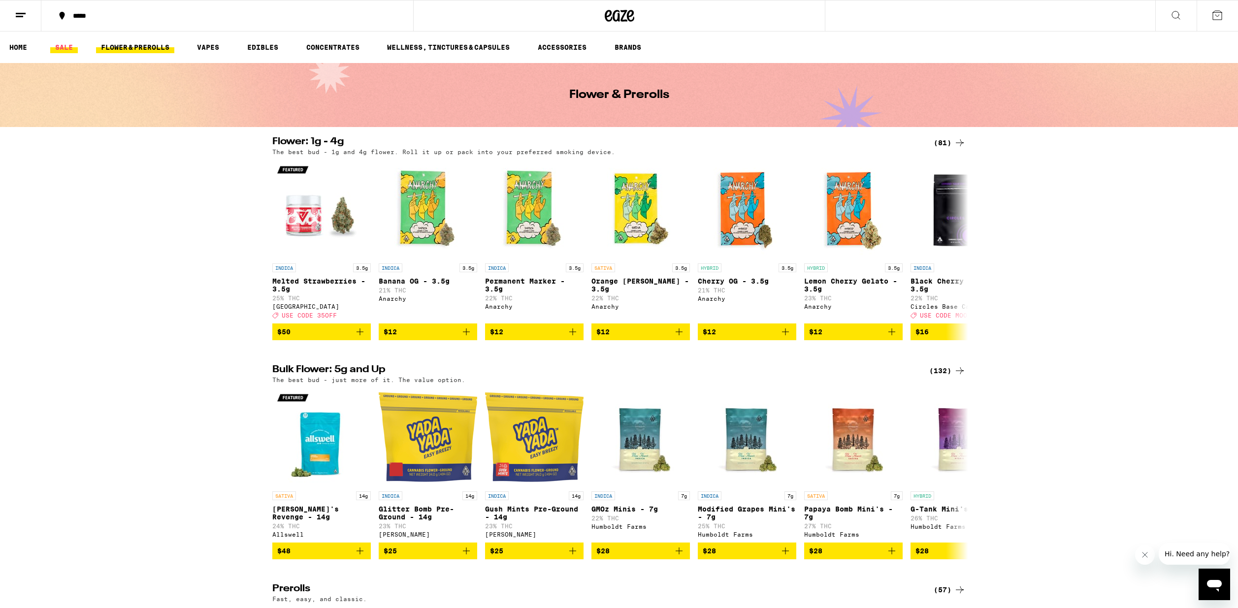
click at [63, 47] on link "SALE" at bounding box center [64, 47] width 28 height 12
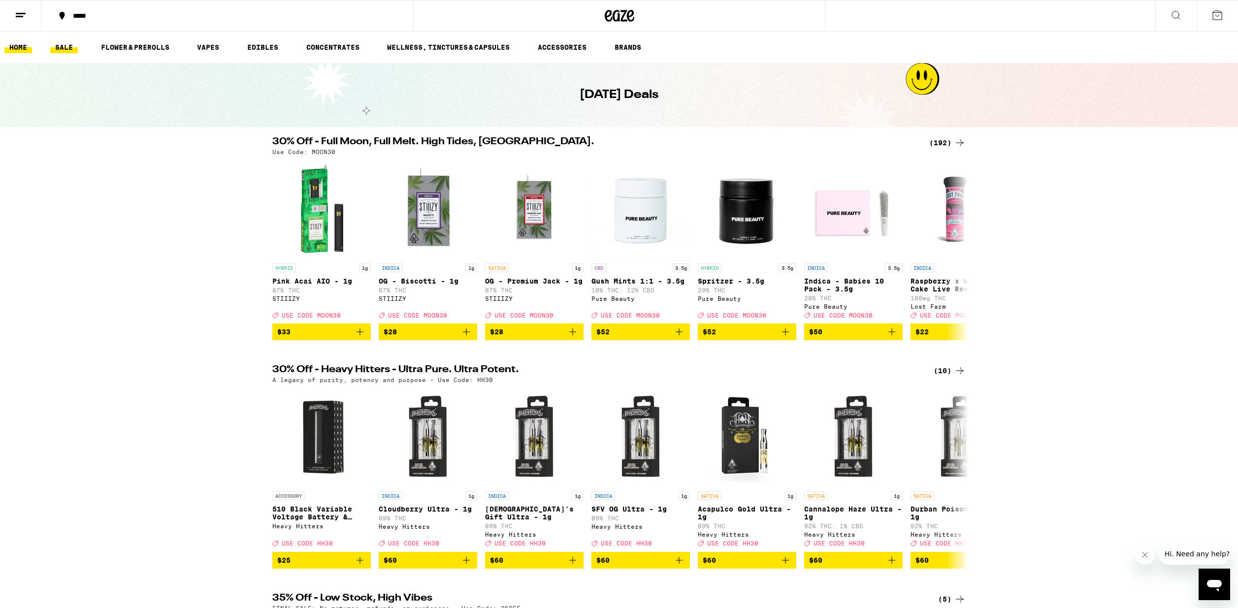
click at [15, 46] on link "HOME" at bounding box center [18, 47] width 28 height 12
